Goal: Information Seeking & Learning: Learn about a topic

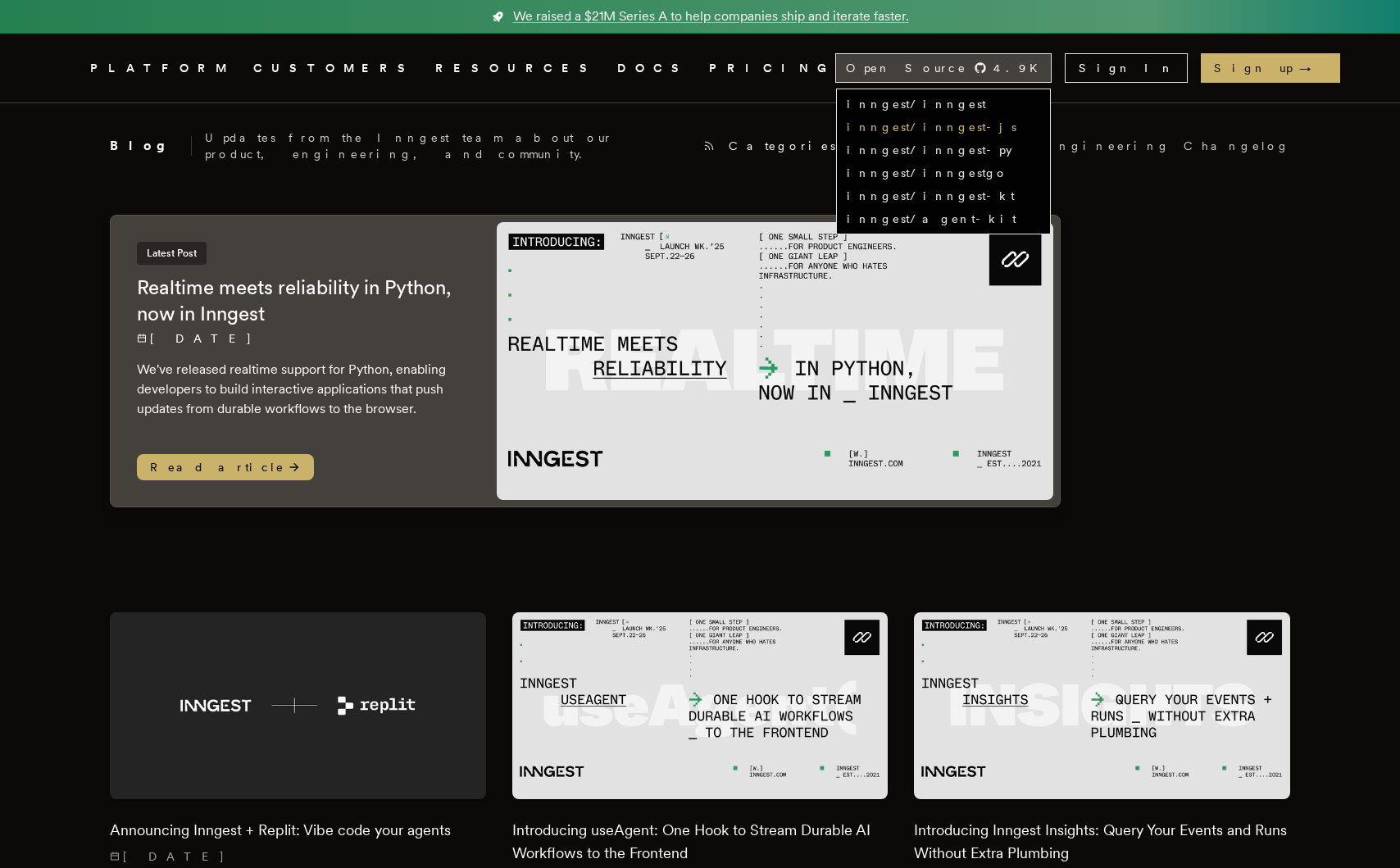
click at [1016, 131] on link "inngest/inngest-js" at bounding box center [931, 126] width 170 height 13
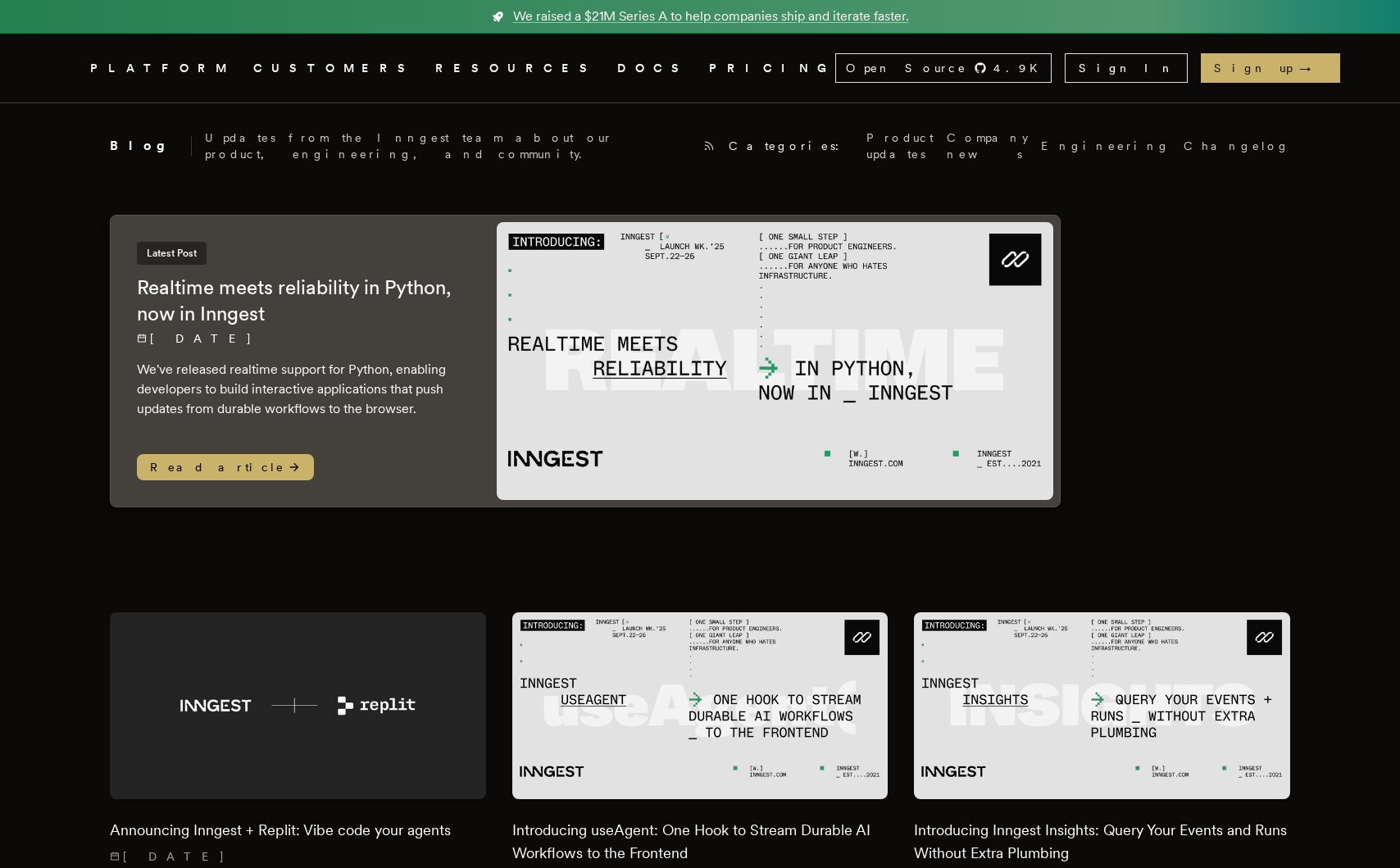
click at [708, 71] on link "PRICING" at bounding box center [771, 68] width 126 height 21
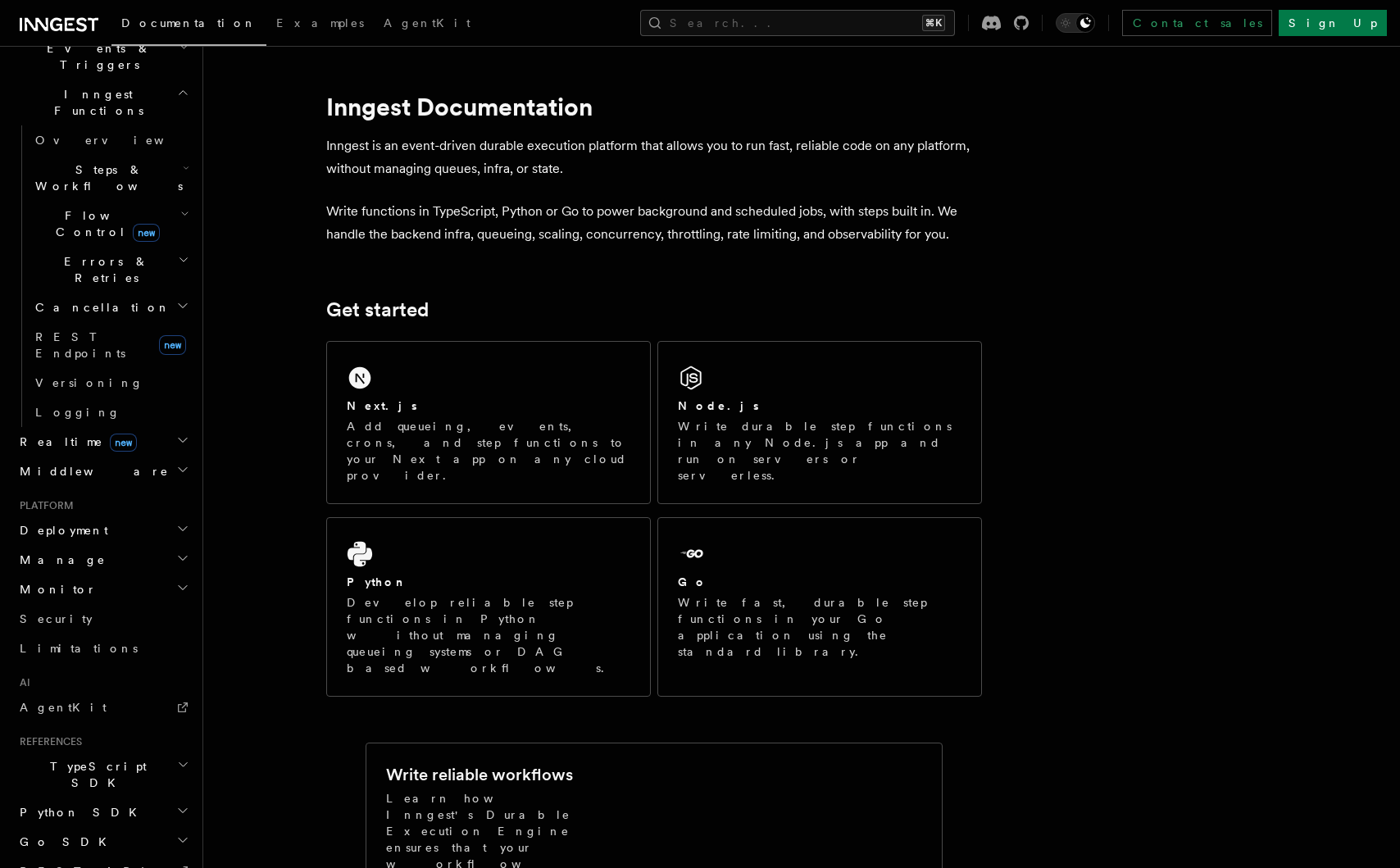
scroll to position [476, 0]
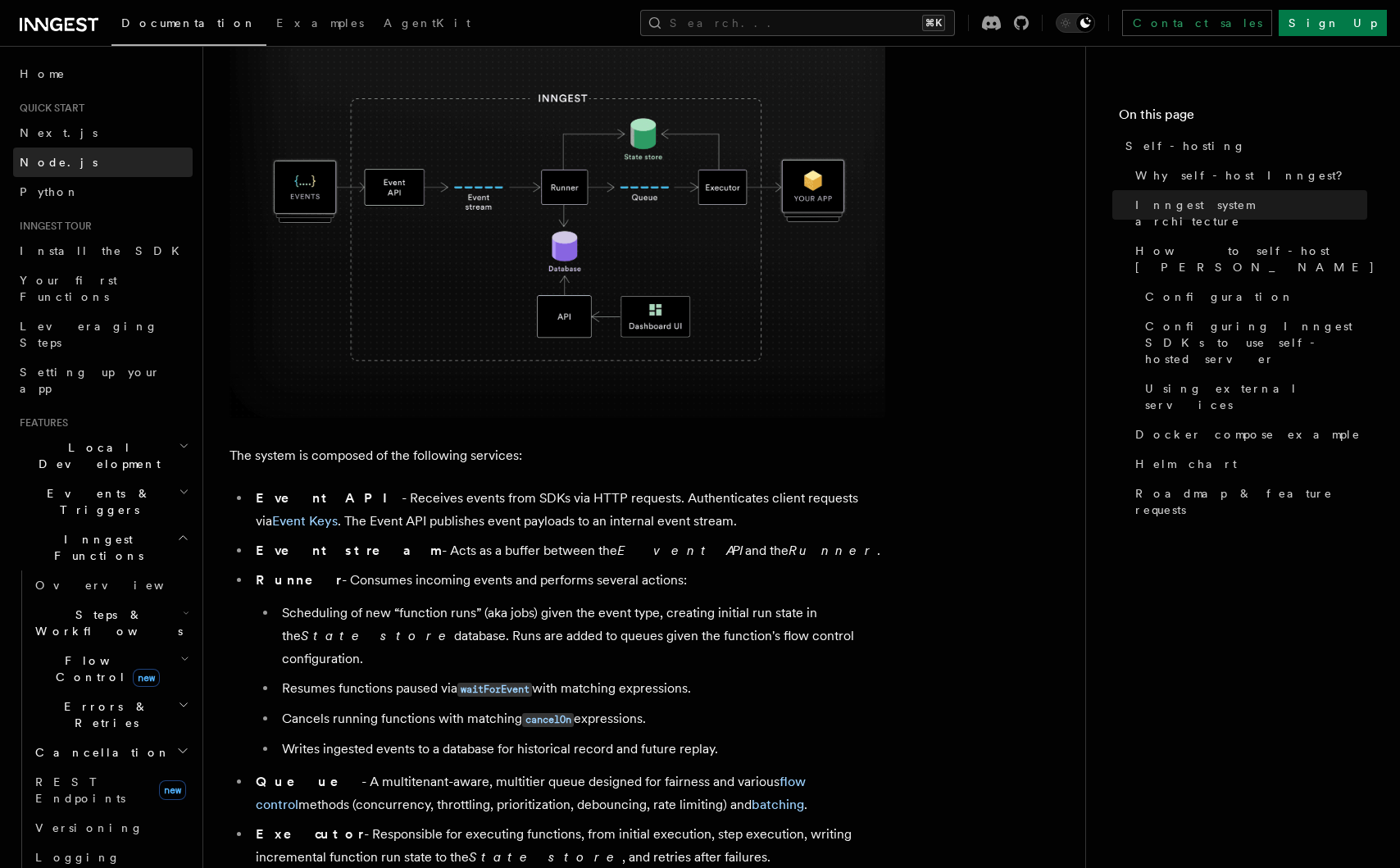
click at [61, 159] on link "Node.js" at bounding box center [103, 162] width 180 height 29
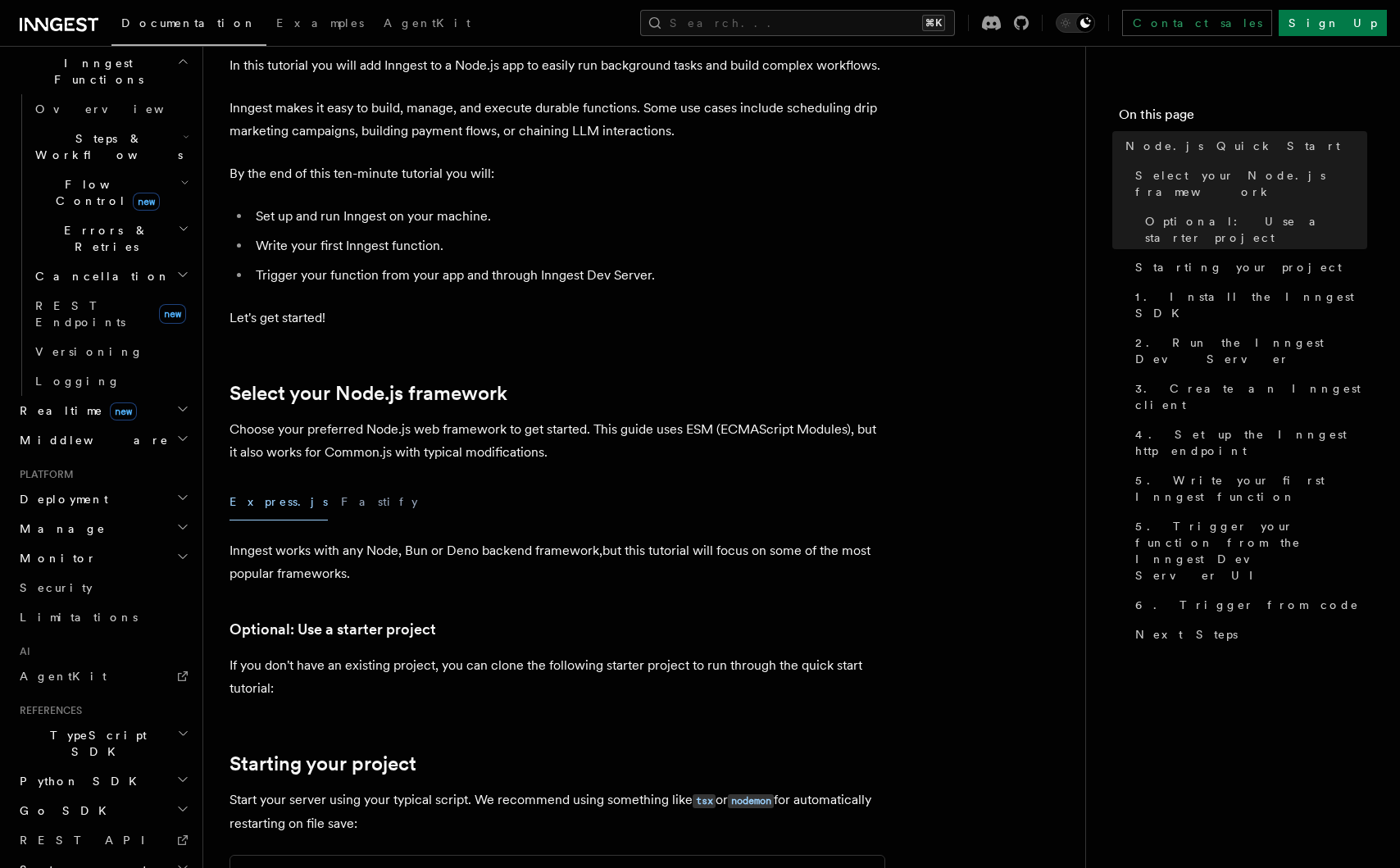
scroll to position [109, 0]
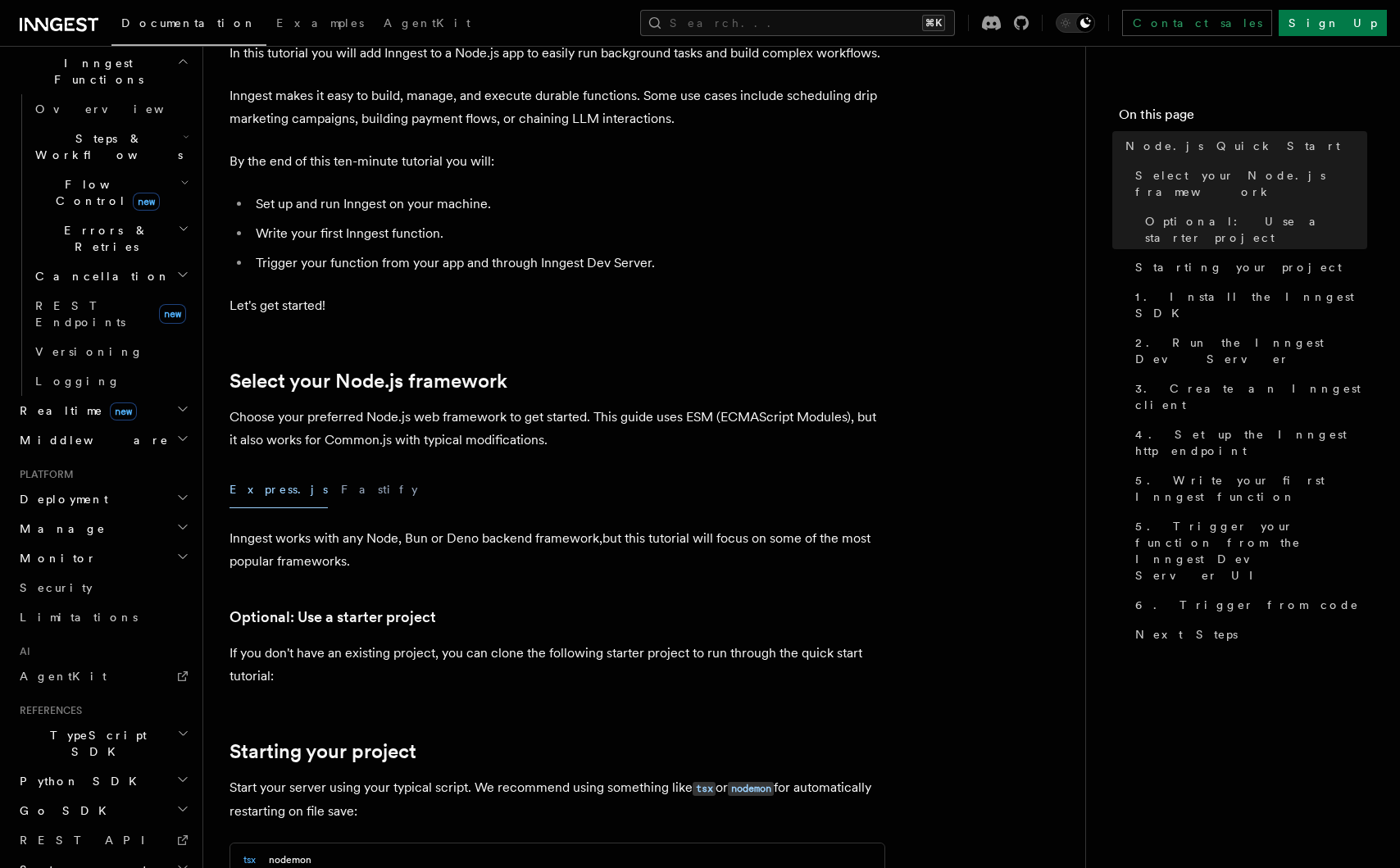
click at [101, 727] on span "TypeScript SDK" at bounding box center [95, 744] width 164 height 33
click at [86, 775] on span "Introduction" at bounding box center [94, 781] width 118 height 13
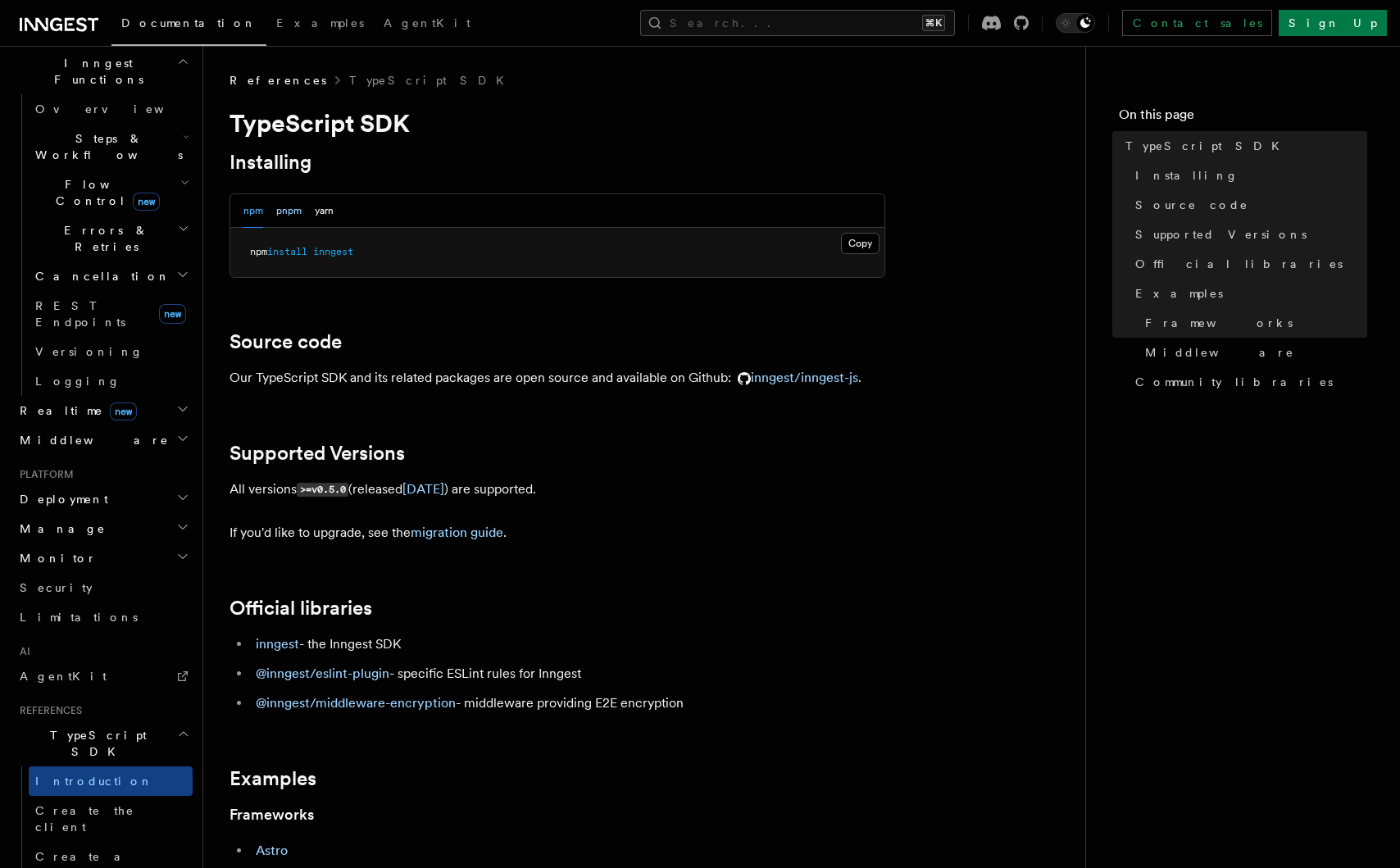
click at [285, 211] on button "pnpm" at bounding box center [289, 211] width 25 height 33
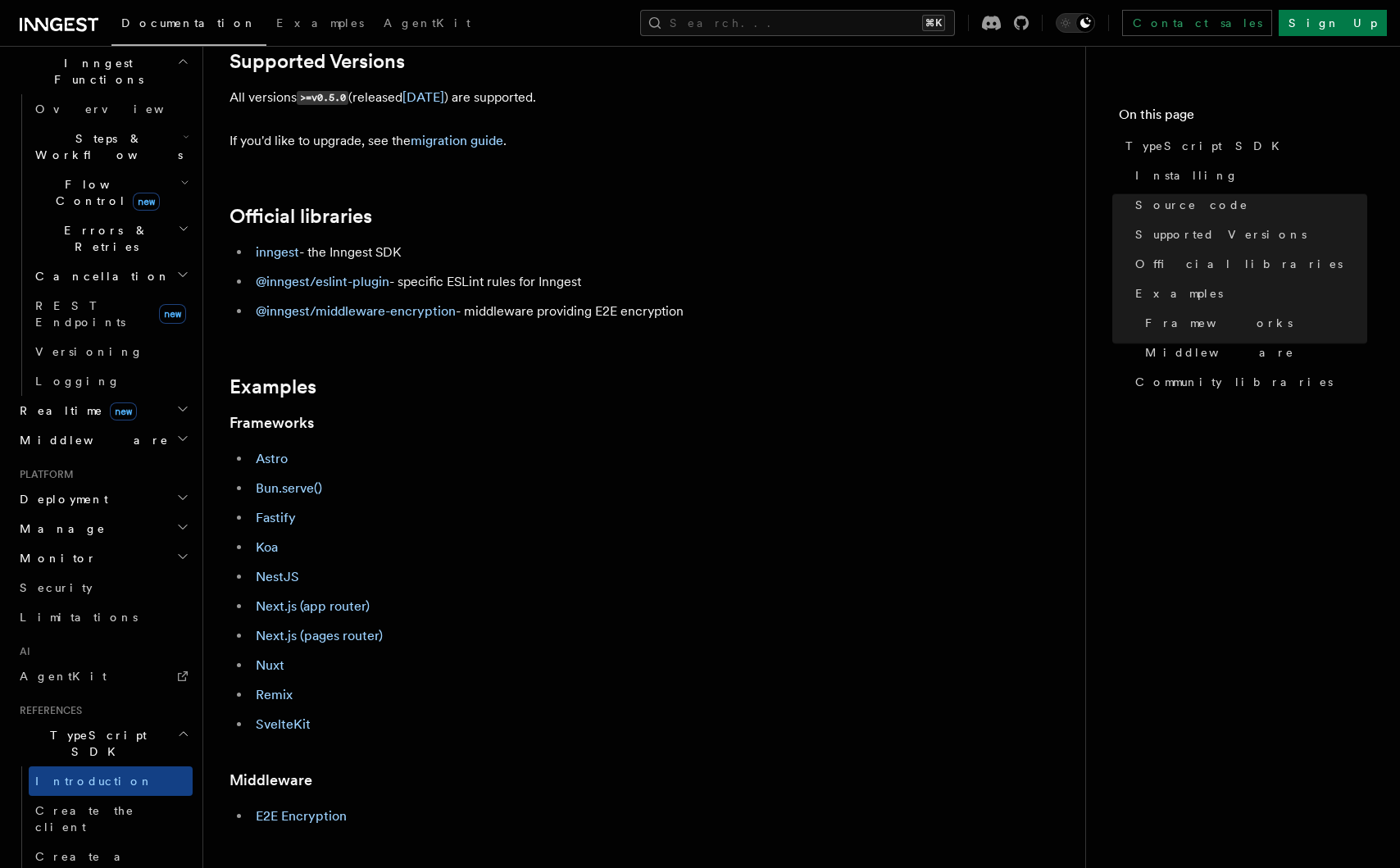
scroll to position [393, 0]
click at [276, 459] on link "Astro" at bounding box center [272, 457] width 32 height 16
